Goal: Information Seeking & Learning: Check status

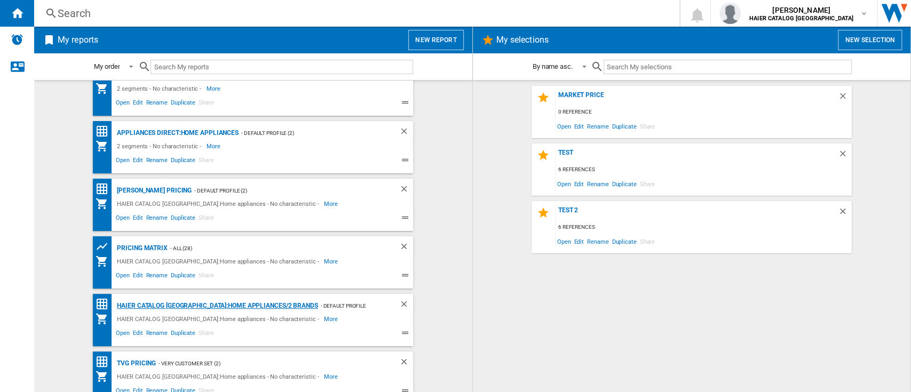
scroll to position [34, 0]
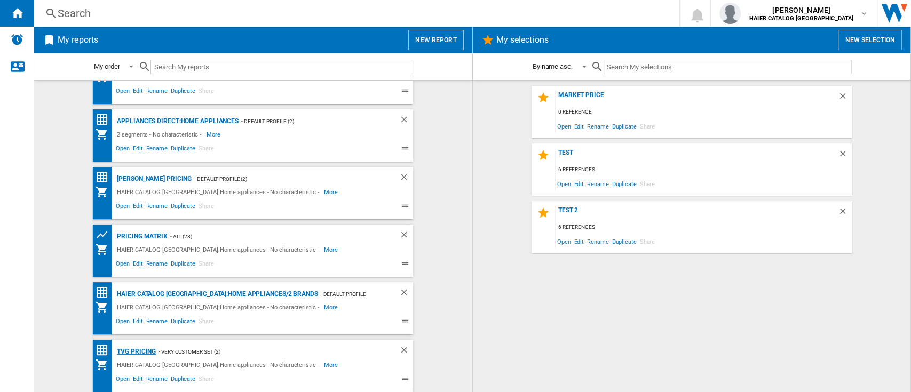
click at [144, 351] on div "TVG Pricing" at bounding box center [135, 351] width 42 height 13
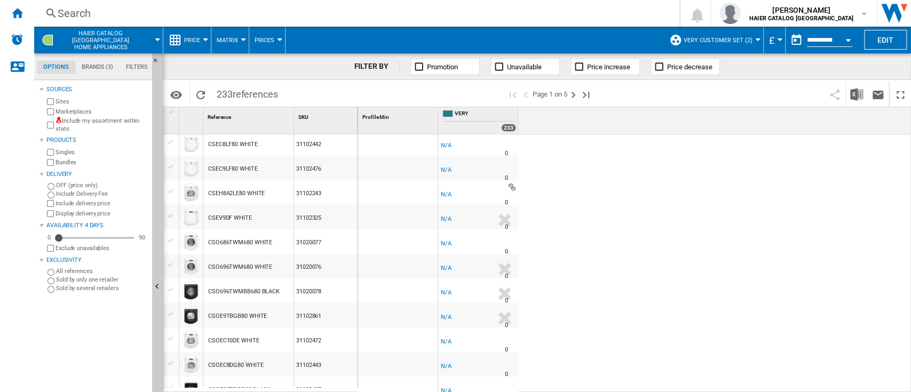
scroll to position [982, 0]
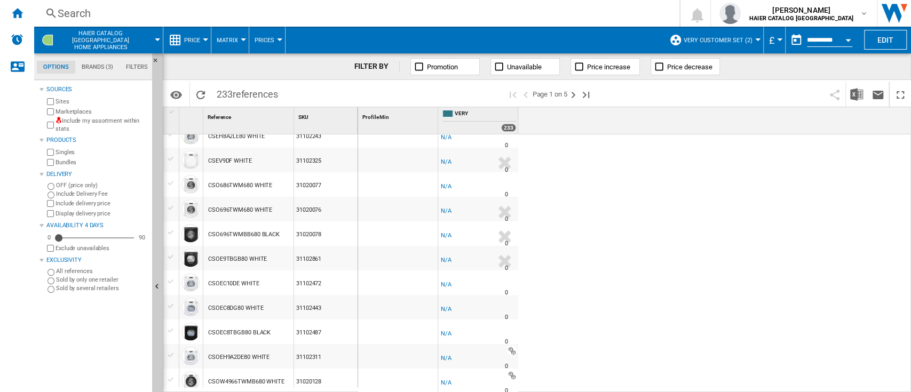
click at [642, 231] on div "UK VERY -1.0 % -£1 % N/A NaN N/A 0 [GEOGRAPHIC_DATA] VERY [GEOGRAPHIC_DATA] VER…" at bounding box center [635, 264] width 554 height 259
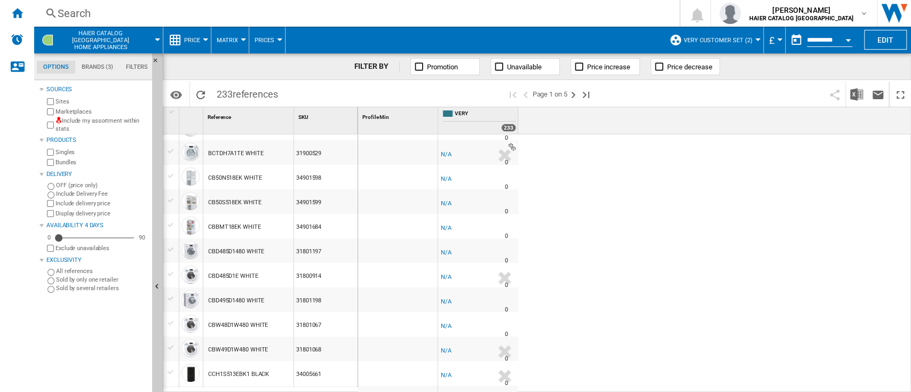
scroll to position [0, 0]
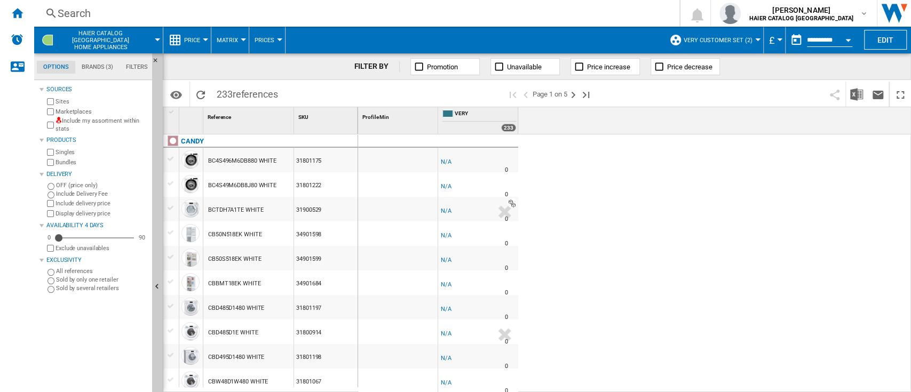
click at [679, 194] on div "UK VERY -1.0 % -£1 % N/A NaN N/A 0 [GEOGRAPHIC_DATA] VERY [GEOGRAPHIC_DATA] VER…" at bounding box center [635, 264] width 554 height 259
click at [446, 162] on div "N/A" at bounding box center [446, 162] width 11 height 11
click at [19, 12] on ng-md-icon "Home" at bounding box center [17, 12] width 13 height 13
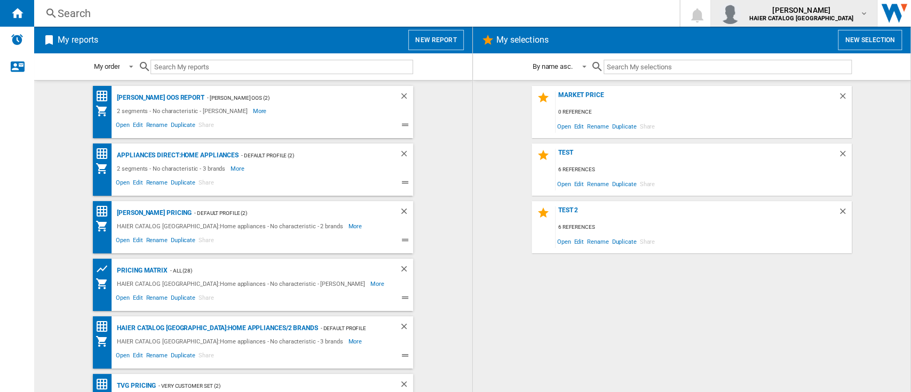
click at [849, 5] on span "[PERSON_NAME]" at bounding box center [802, 10] width 104 height 11
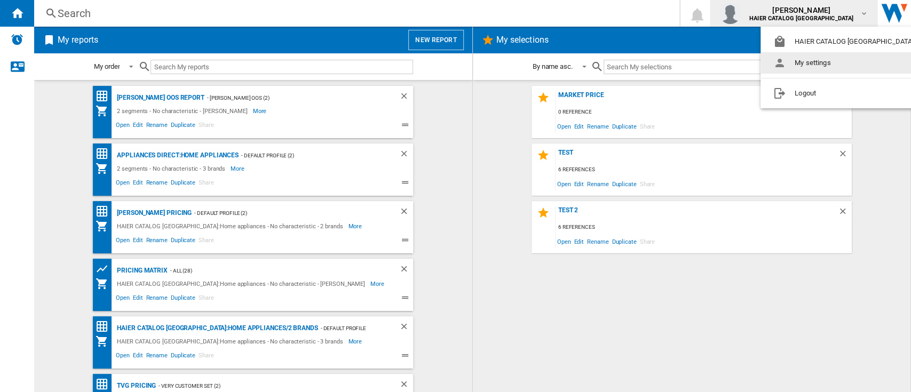
click at [17, 66] on md-backdrop at bounding box center [455, 196] width 911 height 392
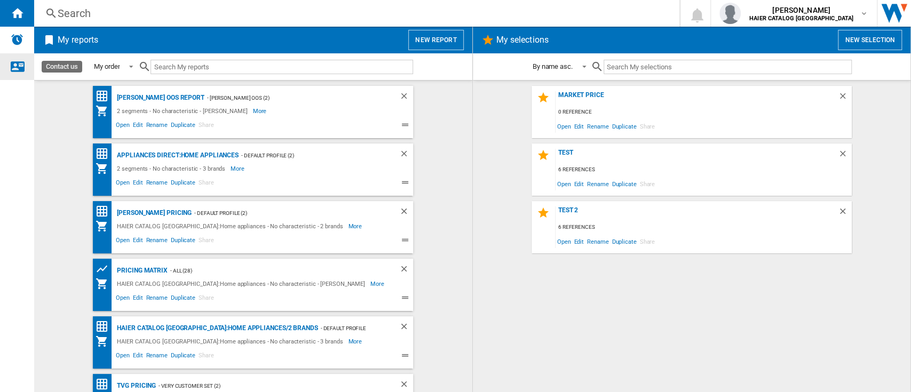
click at [17, 66] on ng-md-icon "Contact us" at bounding box center [17, 66] width 13 height 13
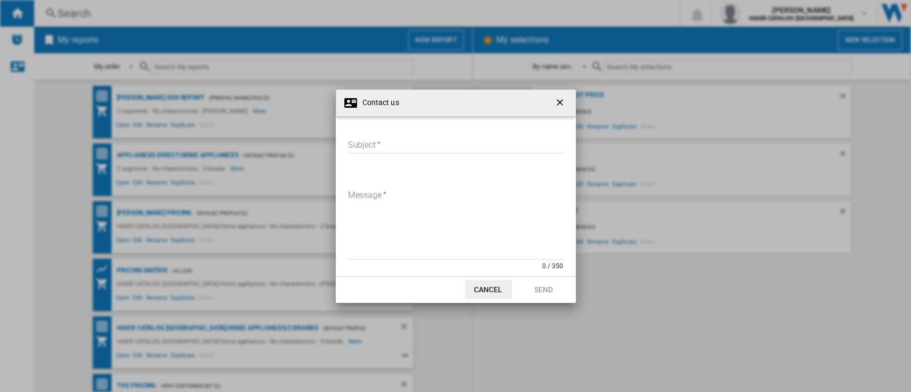
click at [372, 140] on input "Subject" at bounding box center [456, 146] width 217 height 16
type input "**********"
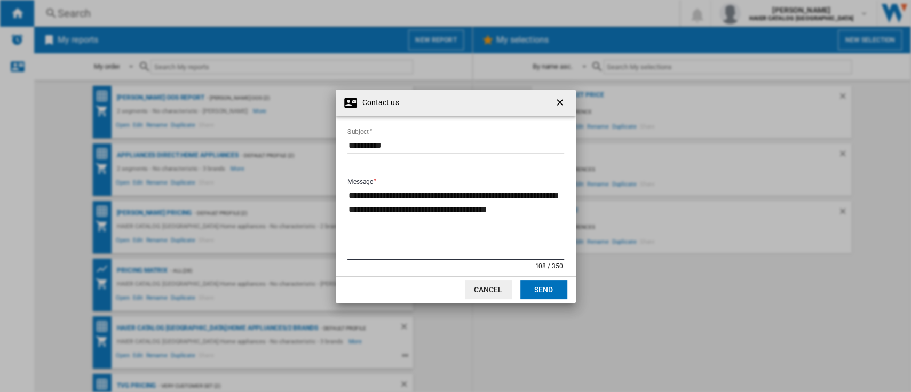
type textarea "**********"
click at [519, 292] on md-dialog-actions "Cancel Send" at bounding box center [456, 290] width 240 height 27
click at [532, 287] on button "Send" at bounding box center [543, 289] width 47 height 19
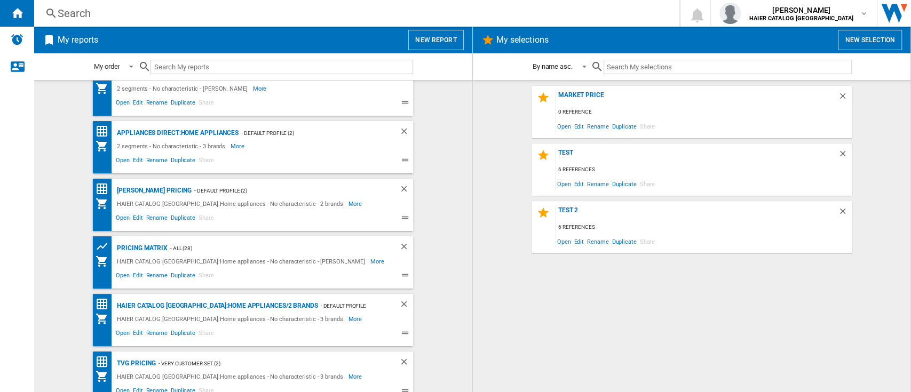
scroll to position [34, 0]
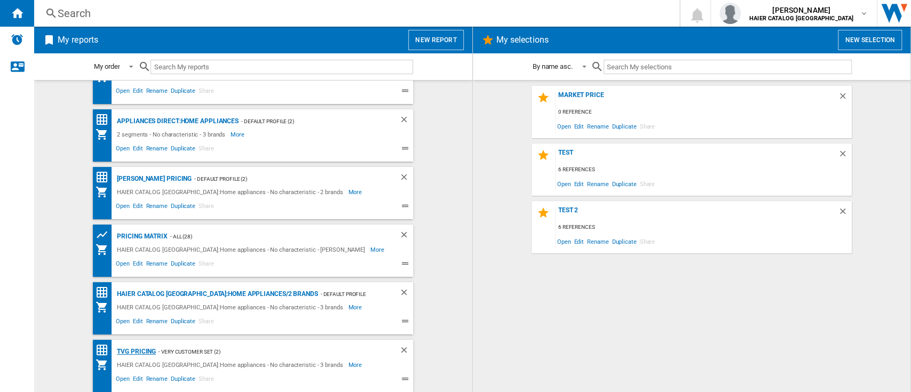
click at [135, 349] on div "TVG Pricing" at bounding box center [135, 351] width 42 height 13
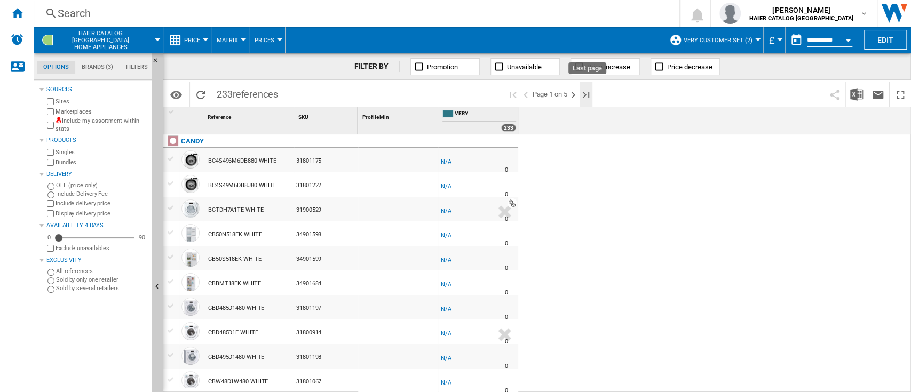
click at [585, 92] on ng-md-icon "Last page" at bounding box center [586, 95] width 13 height 13
